Goal: Information Seeking & Learning: Check status

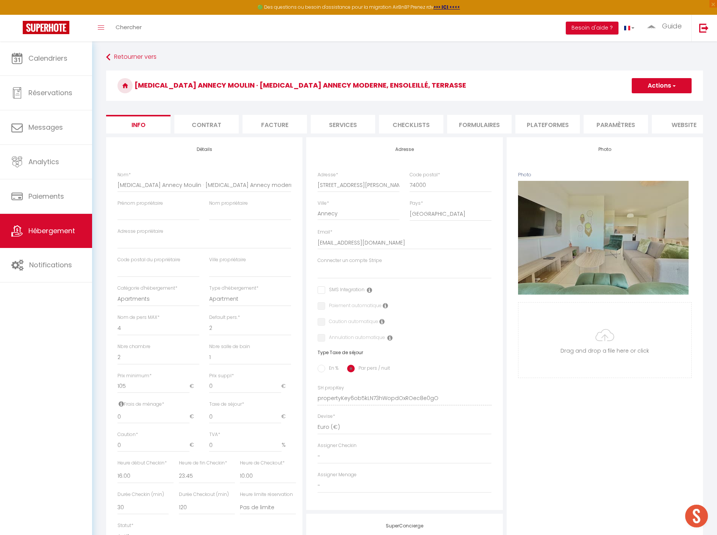
select select "4"
select select "2"
select select "1"
select select "16:00"
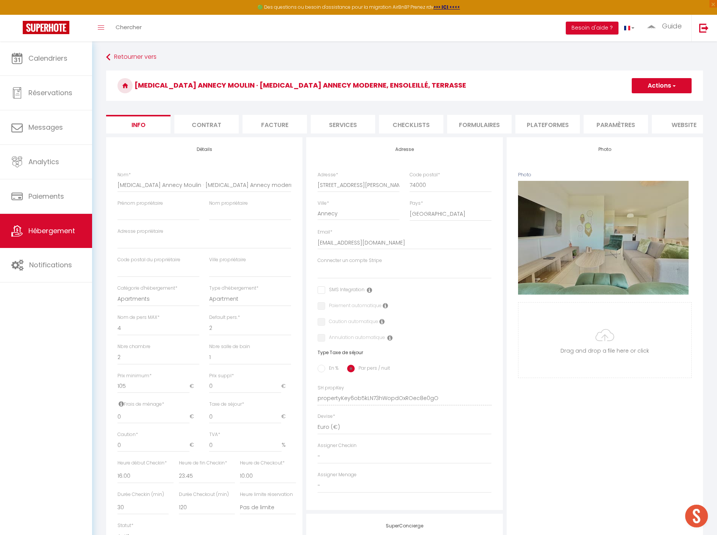
select select "23:45"
select select "10:00"
select select "30"
select select "120"
select select
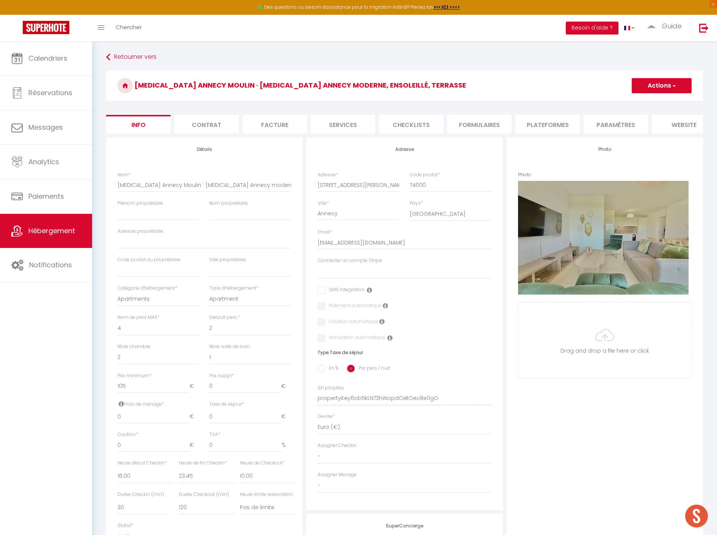
select select "28"
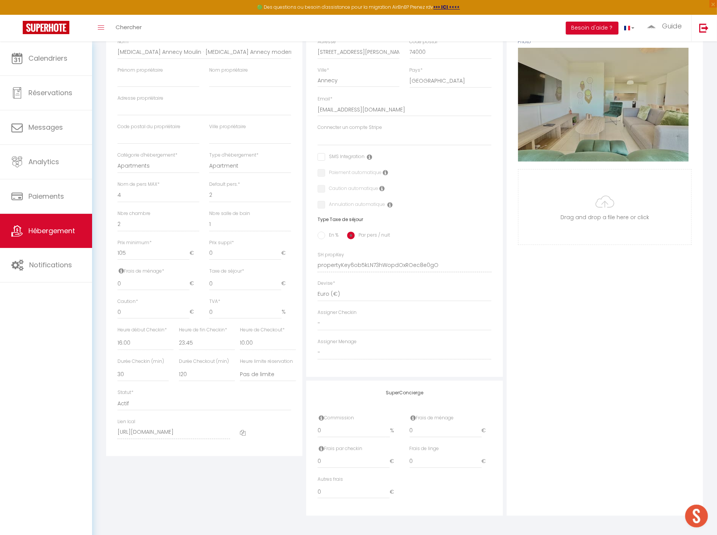
scroll to position [510, 0]
click at [375, 354] on select "- [PERSON_NAME] [PERSON_NAME] [PERSON_NAME] [PERSON_NAME] [GEOGRAPHIC_DATA] Ana…" at bounding box center [405, 352] width 174 height 14
select select "52646"
click at [318, 345] on select "- [PERSON_NAME] [PERSON_NAME] [PERSON_NAME] [PERSON_NAME] [GEOGRAPHIC_DATA] Ana…" at bounding box center [405, 352] width 174 height 14
select select
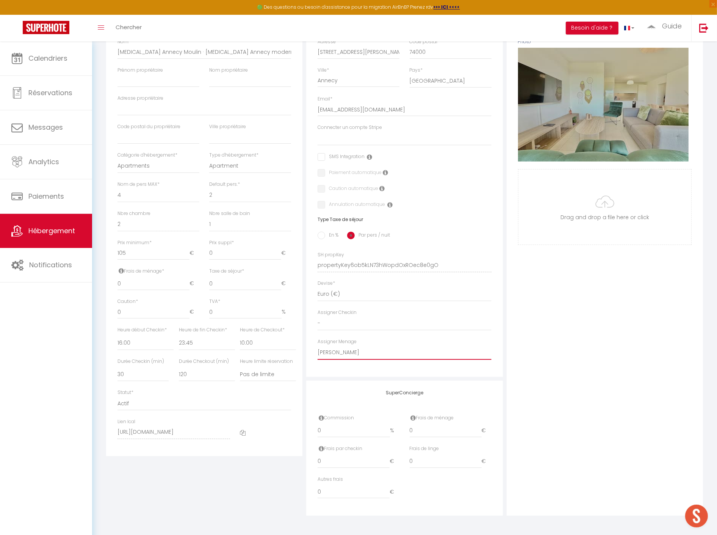
checkbox input "false"
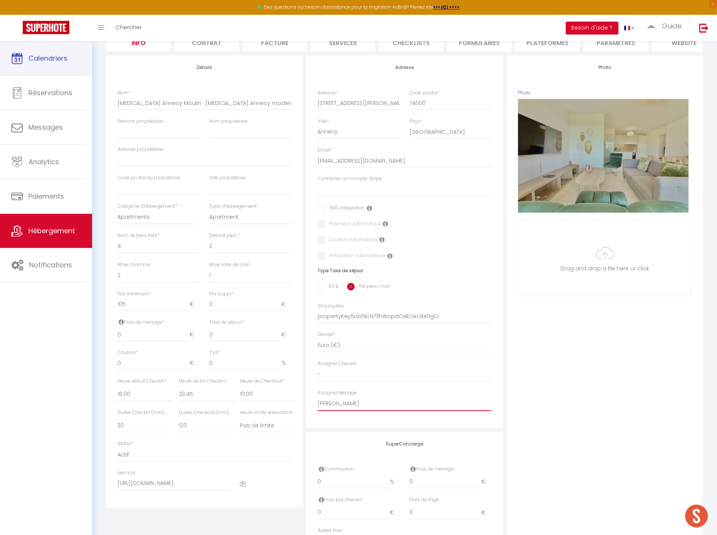
scroll to position [13, 0]
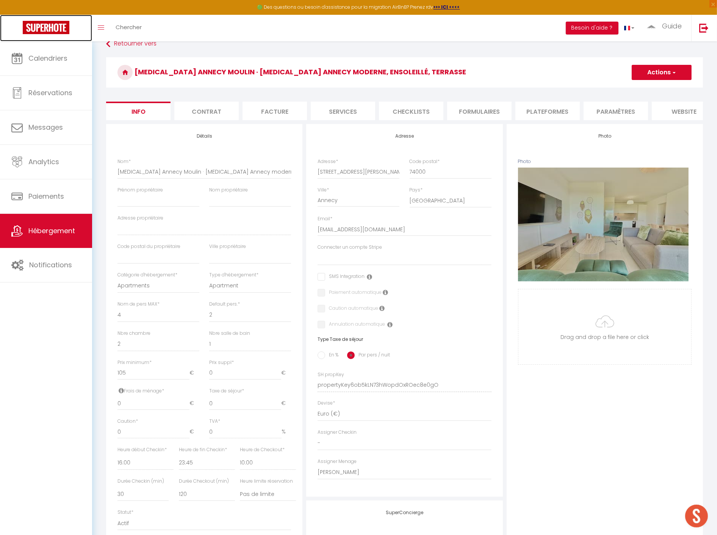
drag, startPoint x: 43, startPoint y: 27, endPoint x: 50, endPoint y: 25, distance: 7.1
click at [43, 27] on img at bounding box center [46, 27] width 47 height 13
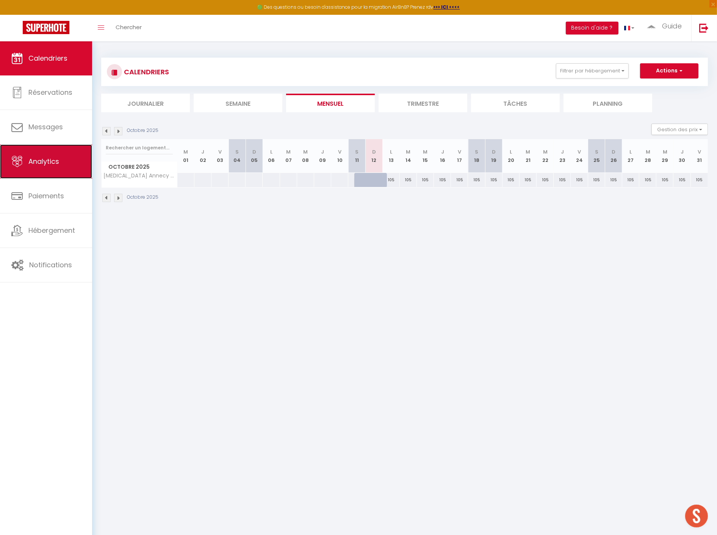
click at [57, 164] on span "Analytics" at bounding box center [43, 161] width 31 height 9
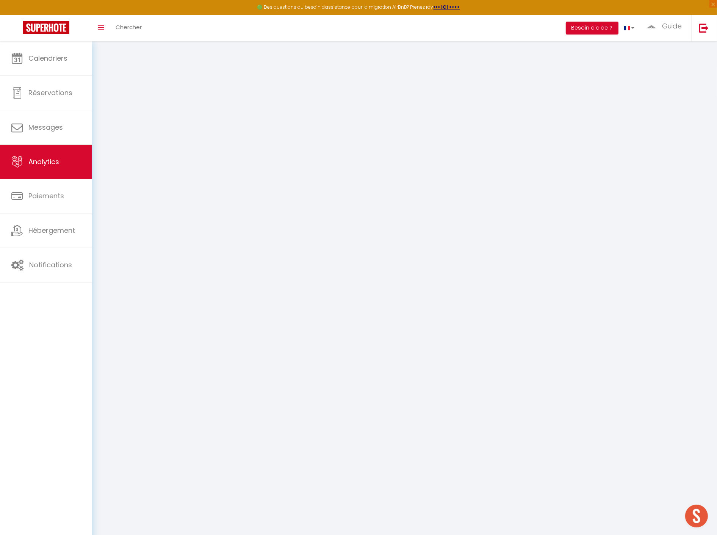
select select "2025"
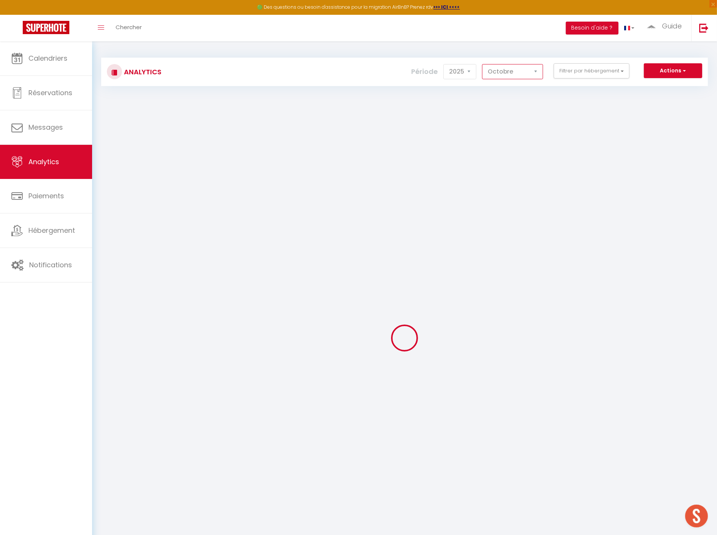
click at [523, 72] on select "[PERSON_NAME] Mars [PERSON_NAME] Juin Juillet Août Septembre Octobre Novembre D…" at bounding box center [512, 71] width 61 height 15
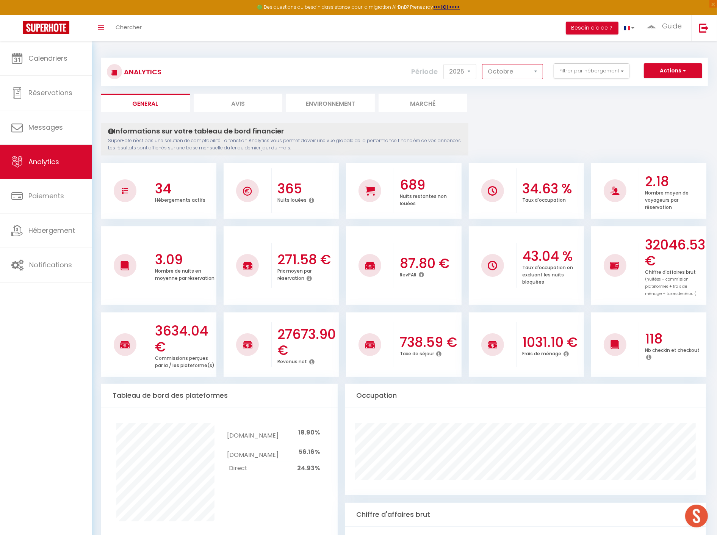
select select "9"
click at [483, 64] on select "[PERSON_NAME] Mars [PERSON_NAME] Juin Juillet Août Septembre Octobre Novembre D…" at bounding box center [512, 71] width 61 height 15
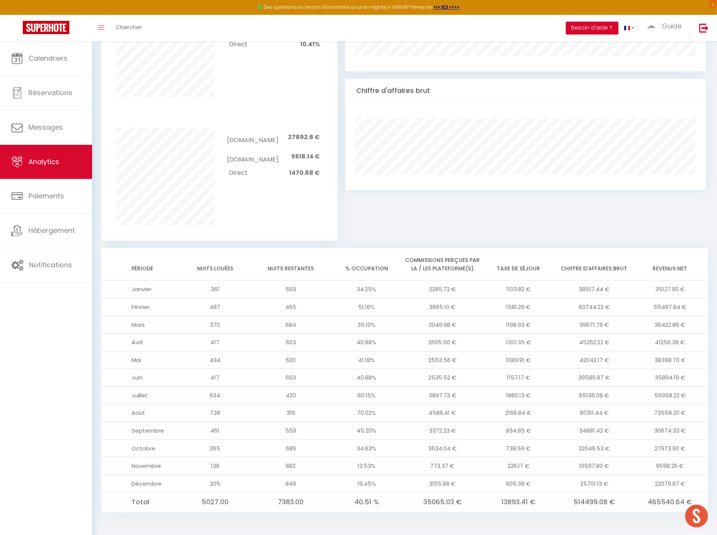
scroll to position [425, 0]
drag, startPoint x: 576, startPoint y: 499, endPoint x: 586, endPoint y: 501, distance: 10.9
click at [586, 501] on td "514499.08 €" at bounding box center [595, 501] width 76 height 19
click at [573, 503] on td "514499.08 €" at bounding box center [595, 501] width 76 height 19
drag, startPoint x: 573, startPoint y: 503, endPoint x: 592, endPoint y: 503, distance: 19.3
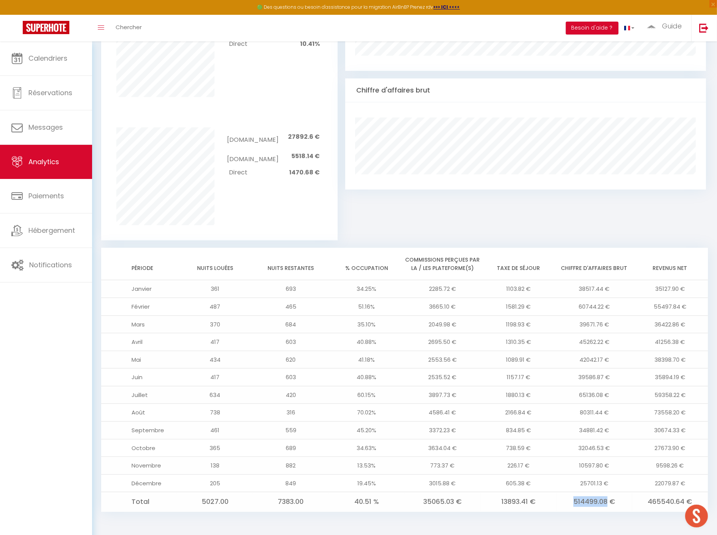
click at [592, 503] on td "514499.08 €" at bounding box center [595, 501] width 76 height 19
click at [614, 504] on td "514499.08 €" at bounding box center [595, 501] width 76 height 19
click at [613, 501] on td "514499.08 €" at bounding box center [595, 501] width 76 height 19
click at [617, 499] on td "514499.08 €" at bounding box center [595, 501] width 76 height 19
drag, startPoint x: 649, startPoint y: 499, endPoint x: 692, endPoint y: 497, distance: 42.5
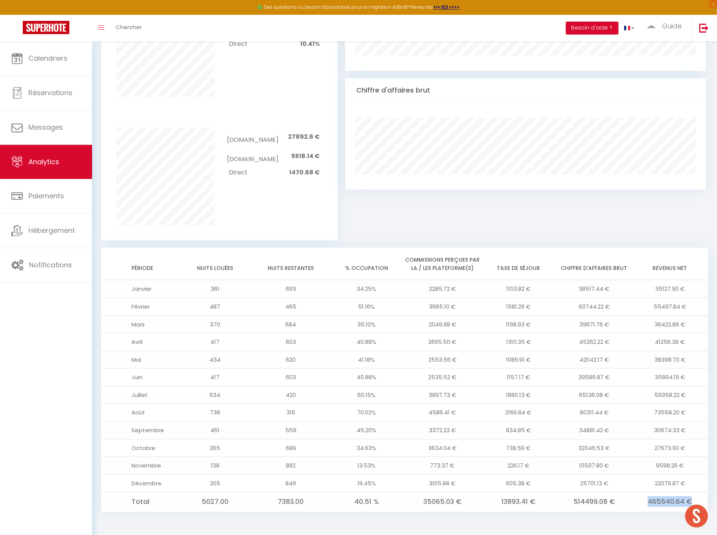
click at [692, 497] on td "465540.64 €" at bounding box center [670, 501] width 76 height 19
click at [583, 223] on div "Occupation Chiffre d'affaires brut" at bounding box center [525, 99] width 361 height 281
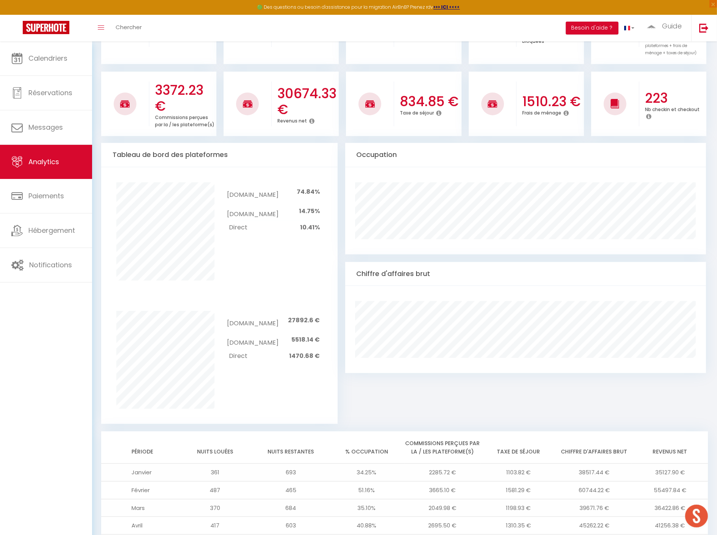
scroll to position [46, 0]
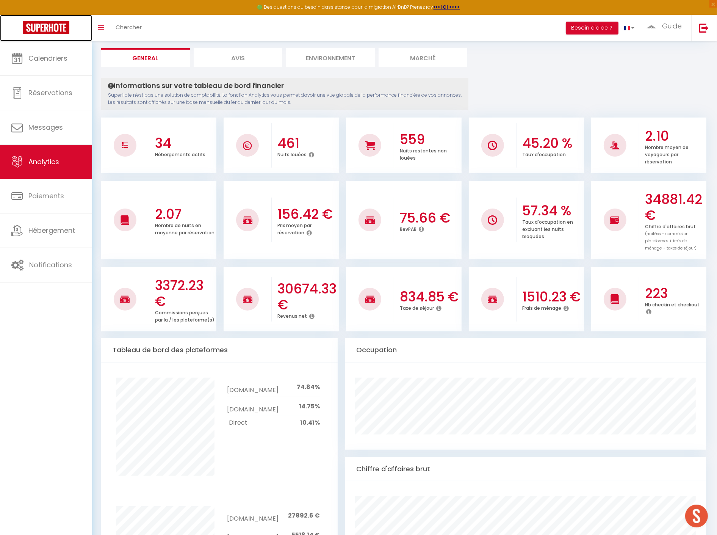
click at [49, 20] on link at bounding box center [46, 28] width 92 height 27
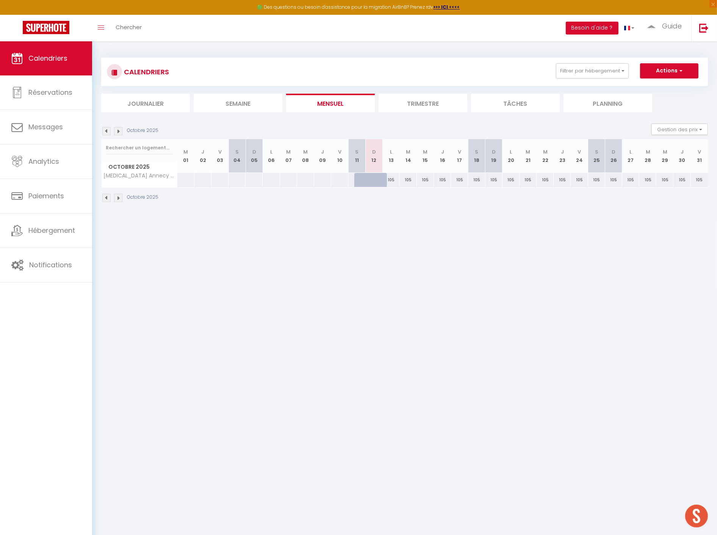
click at [362, 226] on body "🟢 Des questions ou besoin d'assistance pour la migration AirBnB? Prenez rdv >>>…" at bounding box center [358, 308] width 717 height 535
